Goal: Transaction & Acquisition: Purchase product/service

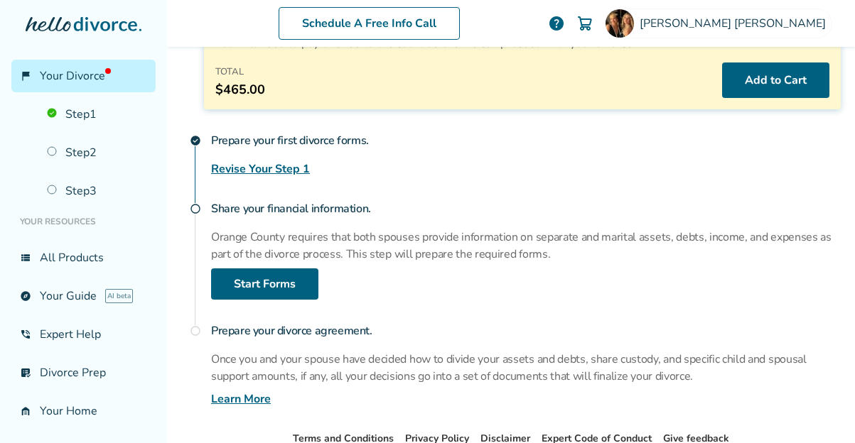
scroll to position [162, 0]
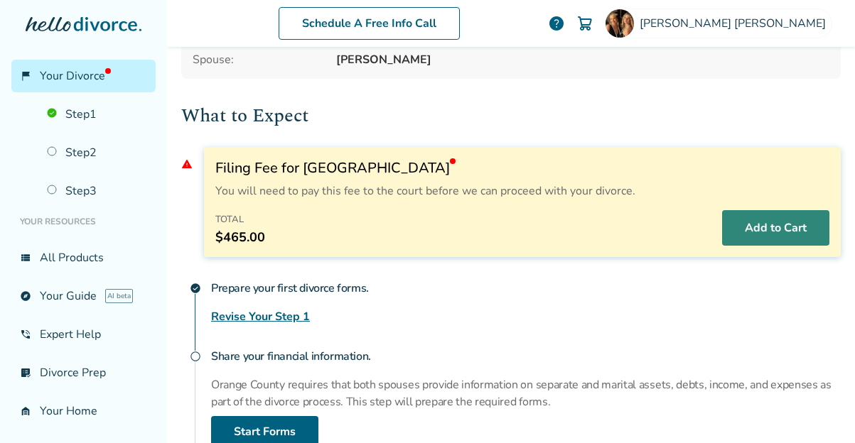
click at [736, 227] on button "Add to Cart" at bounding box center [775, 228] width 107 height 36
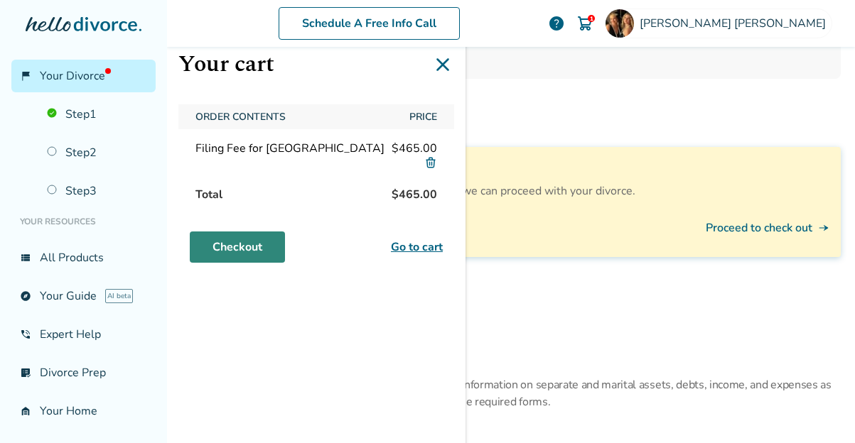
click at [239, 239] on link "Checkout" at bounding box center [237, 247] width 95 height 31
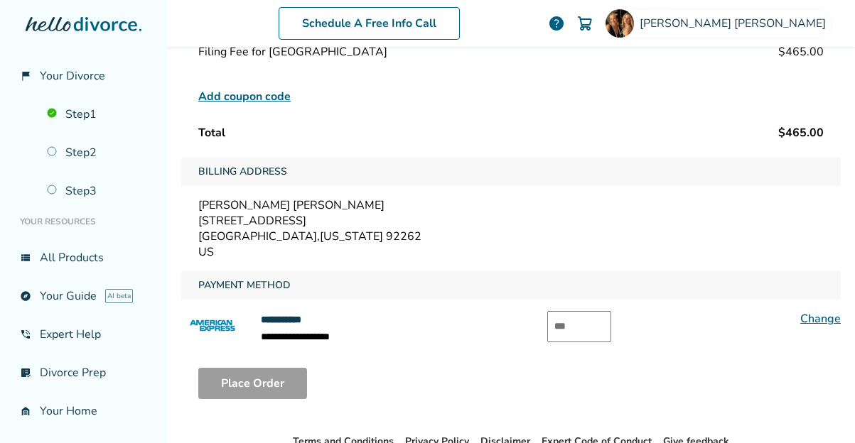
scroll to position [227, 0]
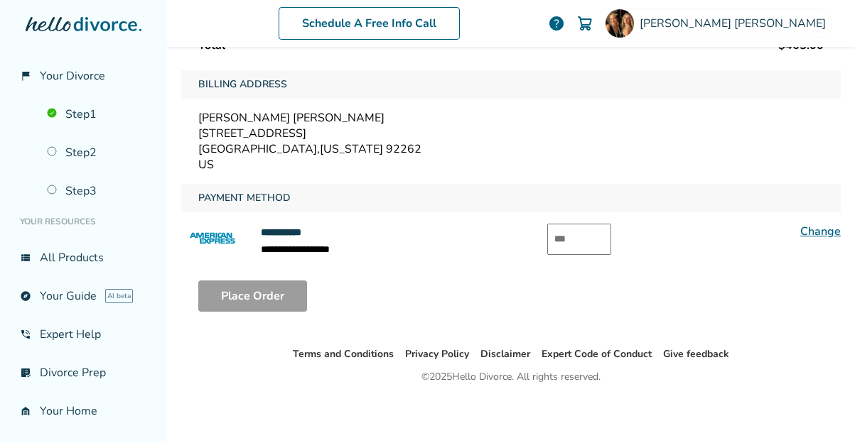
click at [593, 244] on input "text" at bounding box center [579, 239] width 64 height 31
type input "****"
click at [246, 297] on button "Place Order" at bounding box center [252, 296] width 109 height 31
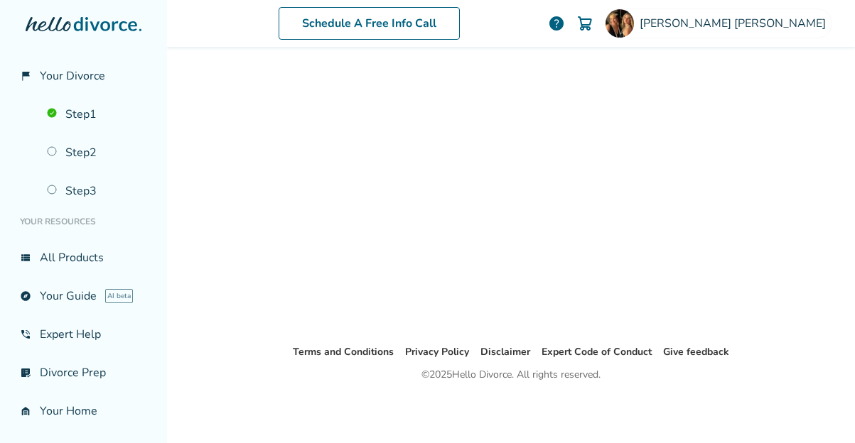
scroll to position [70, 0]
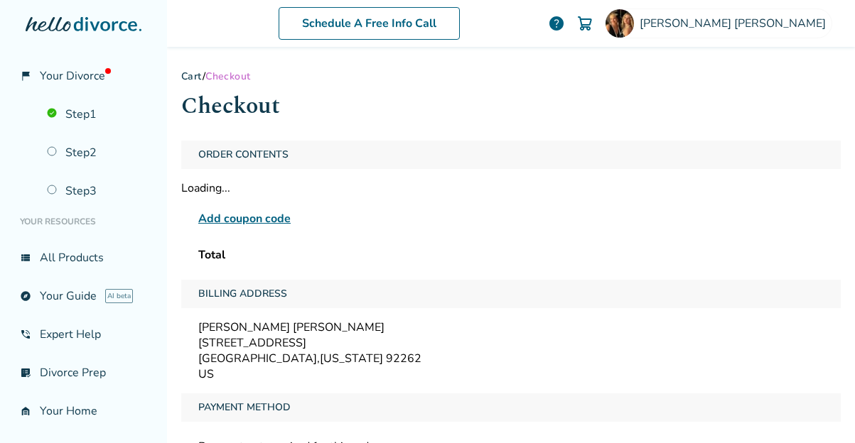
scroll to position [202, 0]
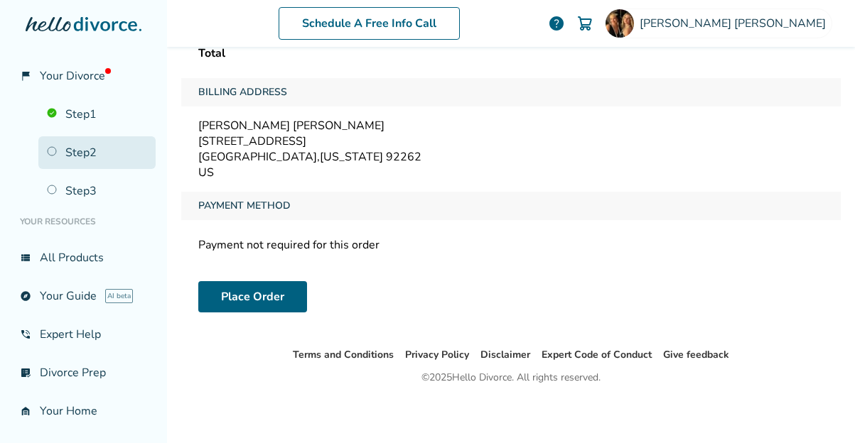
click at [87, 146] on link "Step 2" at bounding box center [96, 152] width 117 height 33
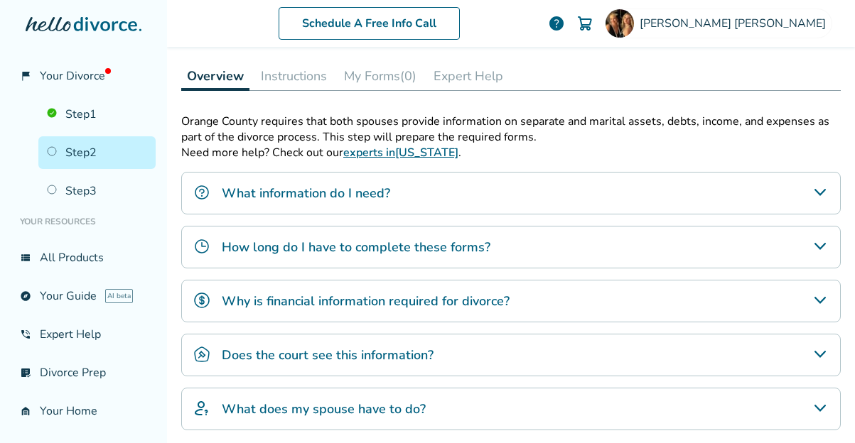
scroll to position [407, 0]
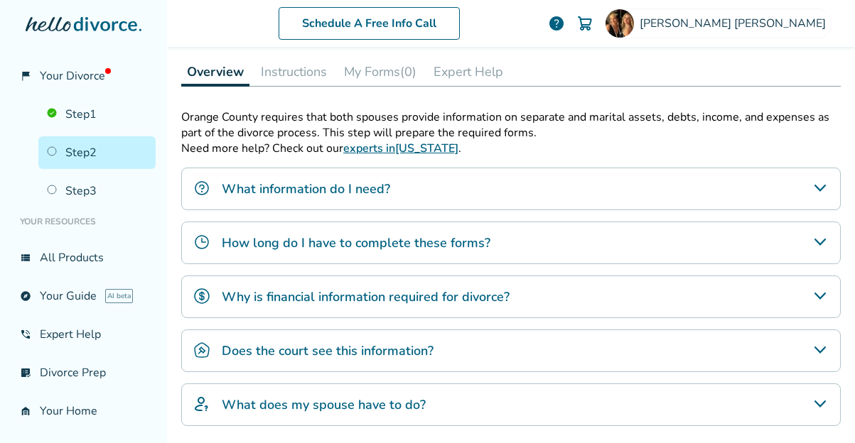
click at [529, 225] on div "How long do I have to complete these forms?" at bounding box center [510, 243] width 659 height 43
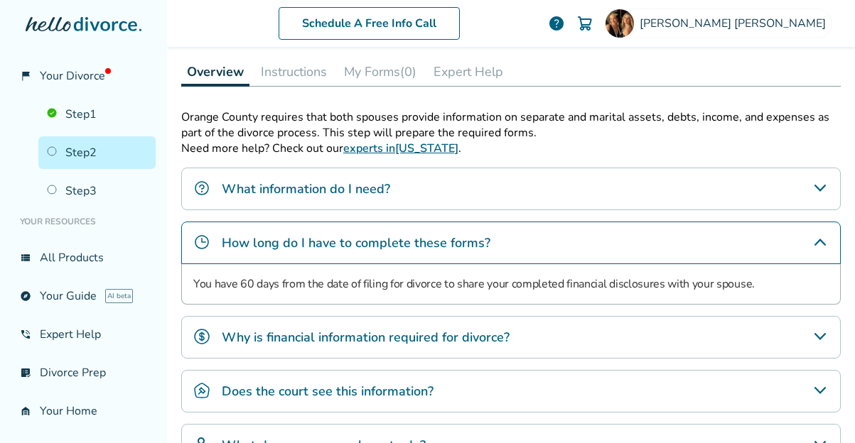
click at [458, 188] on div "What information do I need?" at bounding box center [510, 189] width 659 height 43
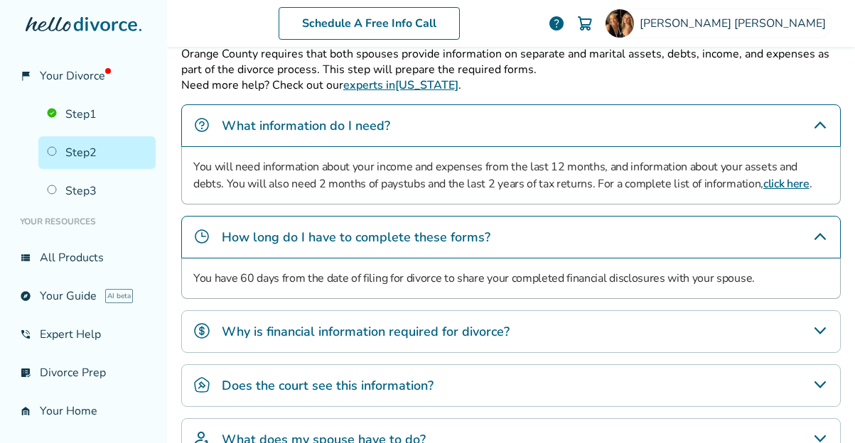
scroll to position [607, 0]
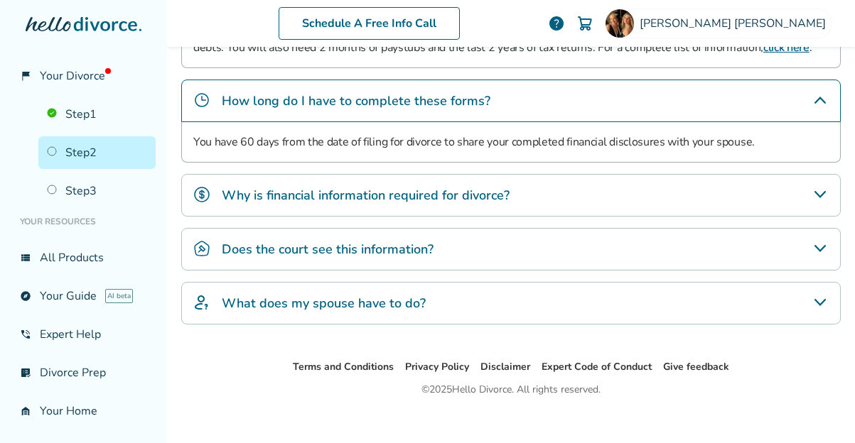
click at [365, 303] on h4 "What does my spouse have to do?" at bounding box center [324, 303] width 204 height 18
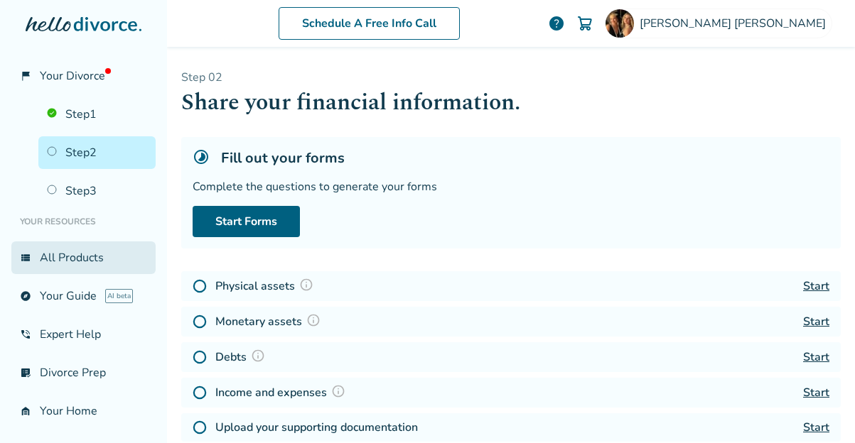
scroll to position [150, 0]
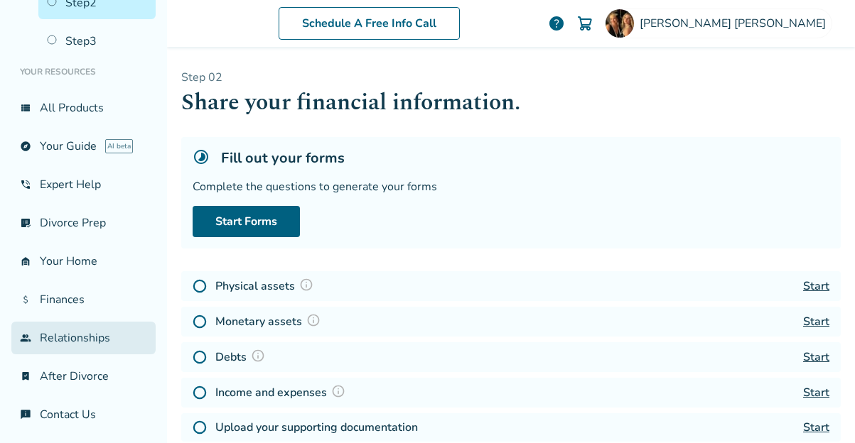
click at [70, 342] on link "group Relationships" at bounding box center [83, 338] width 144 height 33
